Goal: Information Seeking & Learning: Learn about a topic

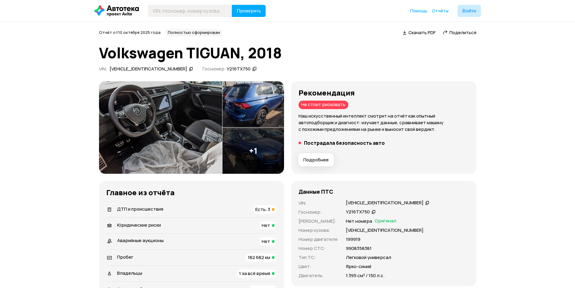
click at [317, 161] on span "Подробнее" at bounding box center [315, 160] width 25 height 6
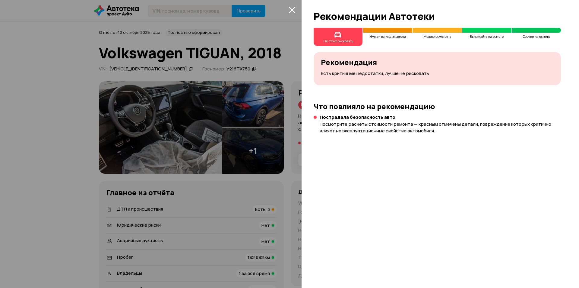
click at [292, 9] on icon "закрыть" at bounding box center [292, 10] width 7 height 7
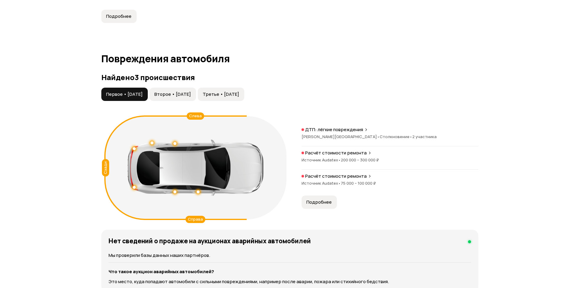
scroll to position [582, 0]
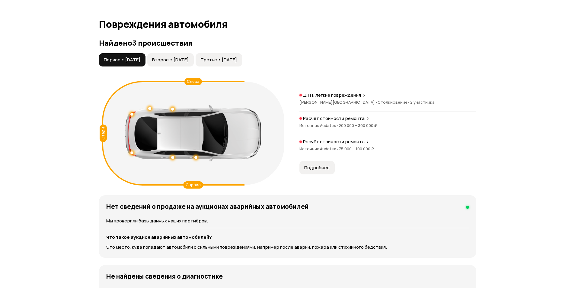
click at [326, 168] on span "Подробнее" at bounding box center [316, 167] width 25 height 6
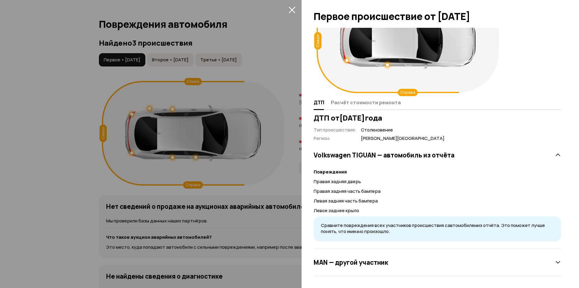
scroll to position [0, 0]
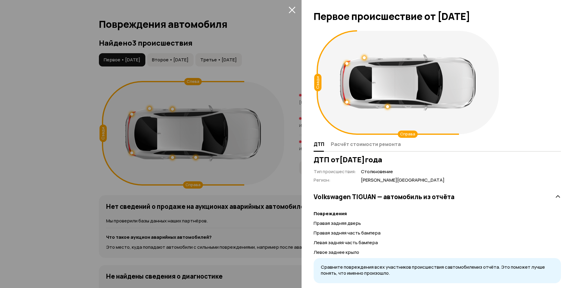
click at [286, 33] on div at bounding box center [289, 144] width 579 height 288
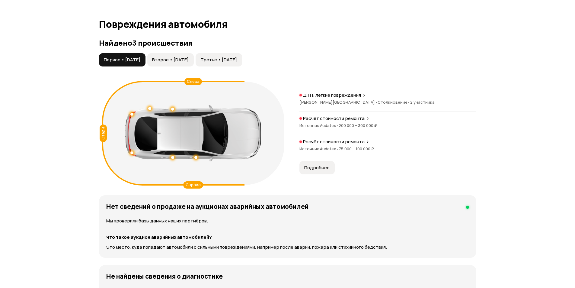
click at [187, 61] on span "Второе • [DATE]" at bounding box center [170, 60] width 37 height 6
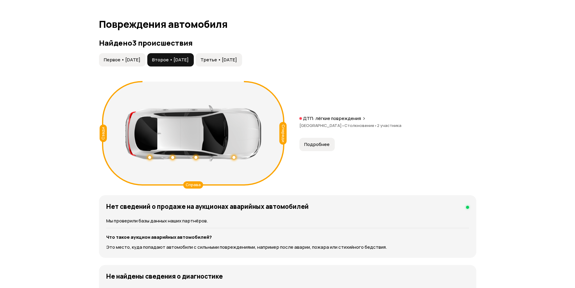
drag, startPoint x: 143, startPoint y: 58, endPoint x: 155, endPoint y: 64, distance: 12.6
click at [140, 58] on span "Первое • [DATE]" at bounding box center [122, 60] width 37 height 6
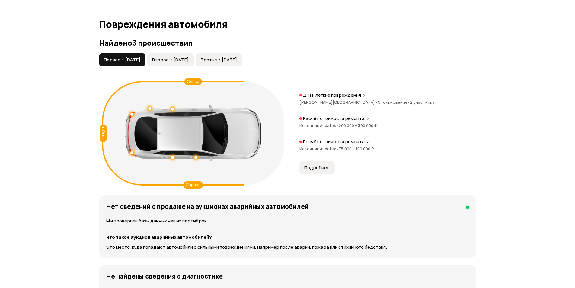
click at [232, 60] on span "Третье • [DATE]" at bounding box center [218, 60] width 37 height 6
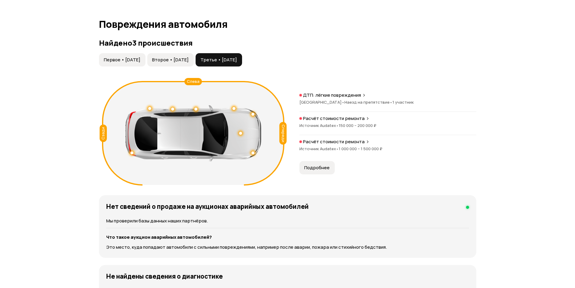
click at [327, 166] on span "Подробнее" at bounding box center [316, 167] width 25 height 6
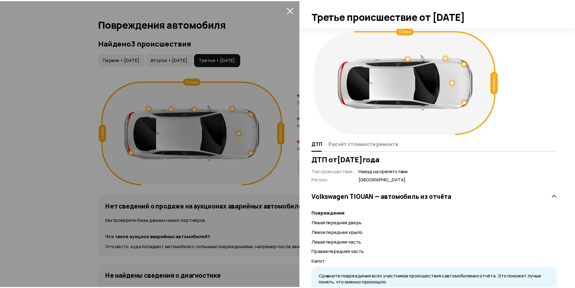
scroll to position [24, 0]
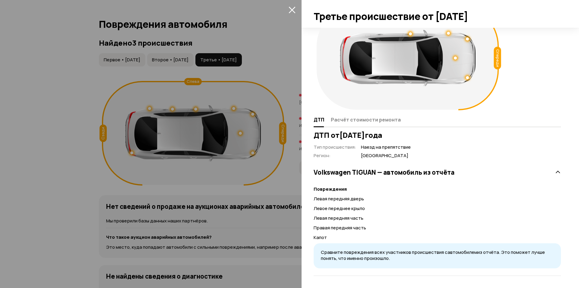
click at [291, 9] on icon "закрыть" at bounding box center [292, 10] width 7 height 7
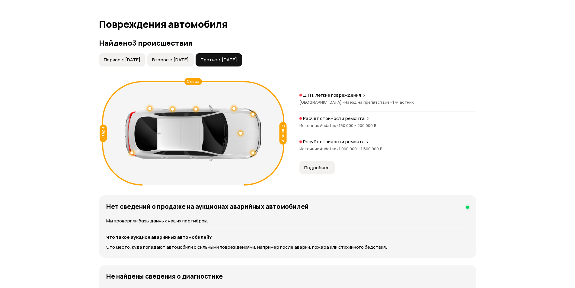
scroll to position [650, 0]
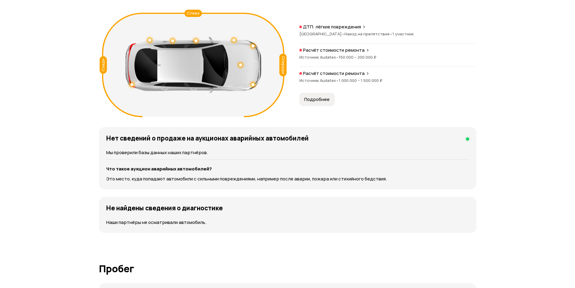
drag, startPoint x: 54, startPoint y: 174, endPoint x: 64, endPoint y: 175, distance: 10.1
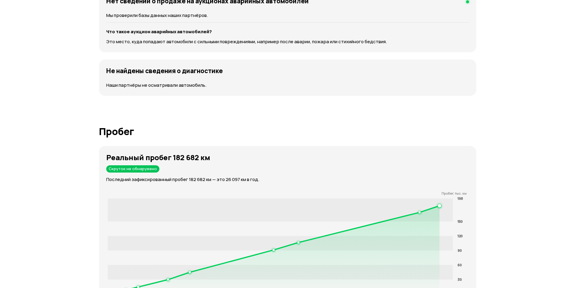
scroll to position [889, 0]
